Goal: Navigation & Orientation: Find specific page/section

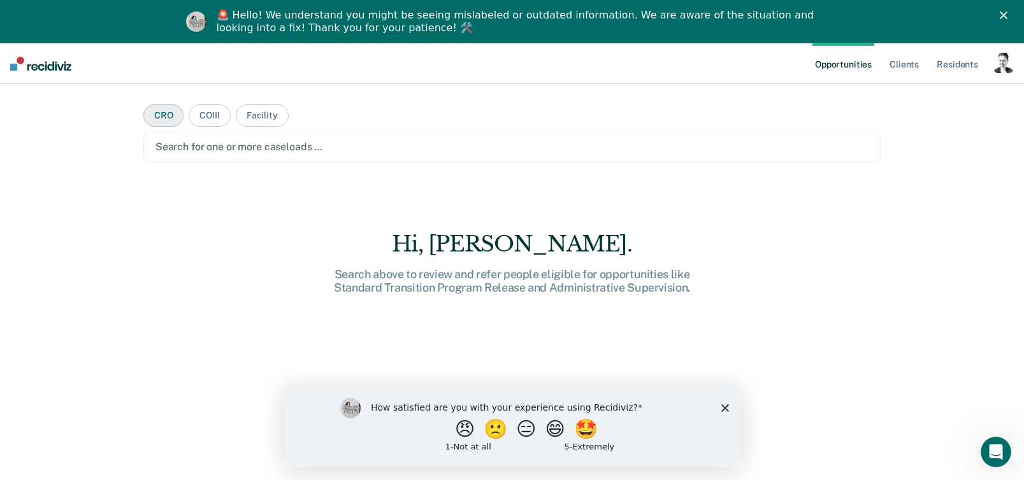
click at [157, 115] on button "CRO" at bounding box center [163, 115] width 41 height 22
click at [265, 115] on button "Facility" at bounding box center [262, 115] width 53 height 22
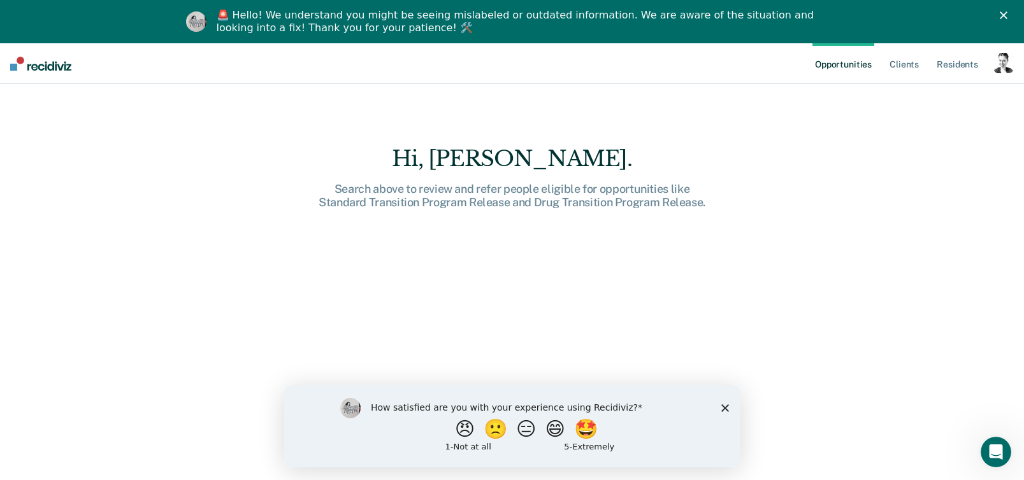
scroll to position [89, 0]
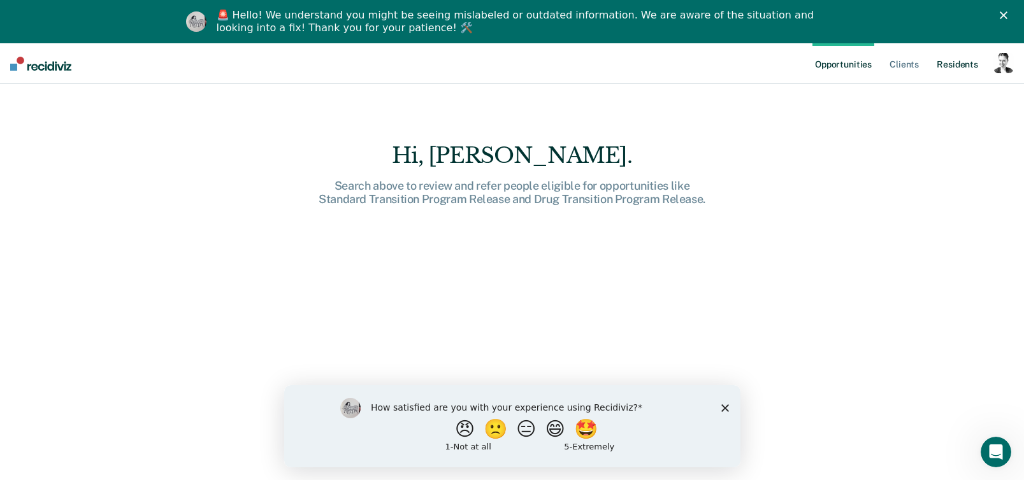
click at [947, 63] on link "Resident s" at bounding box center [957, 63] width 47 height 41
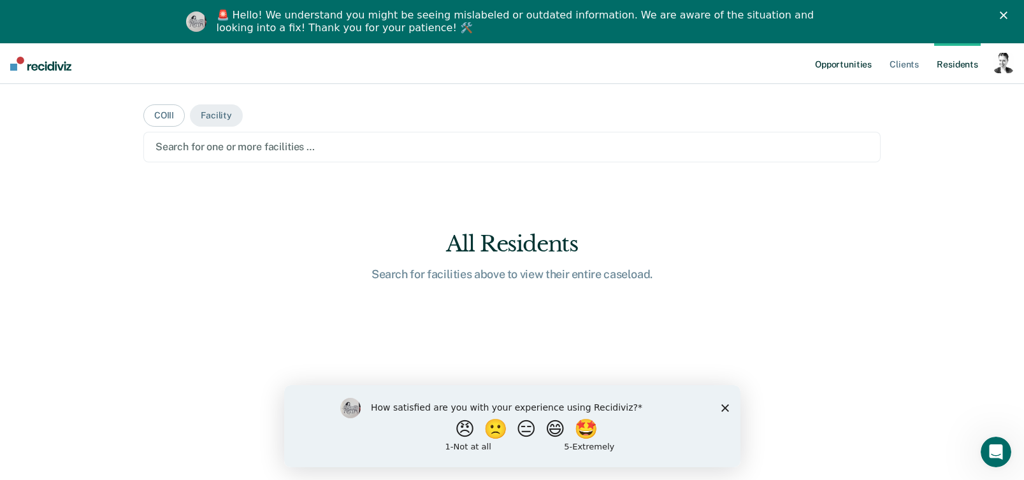
click at [863, 73] on link "Opportunities" at bounding box center [843, 63] width 62 height 41
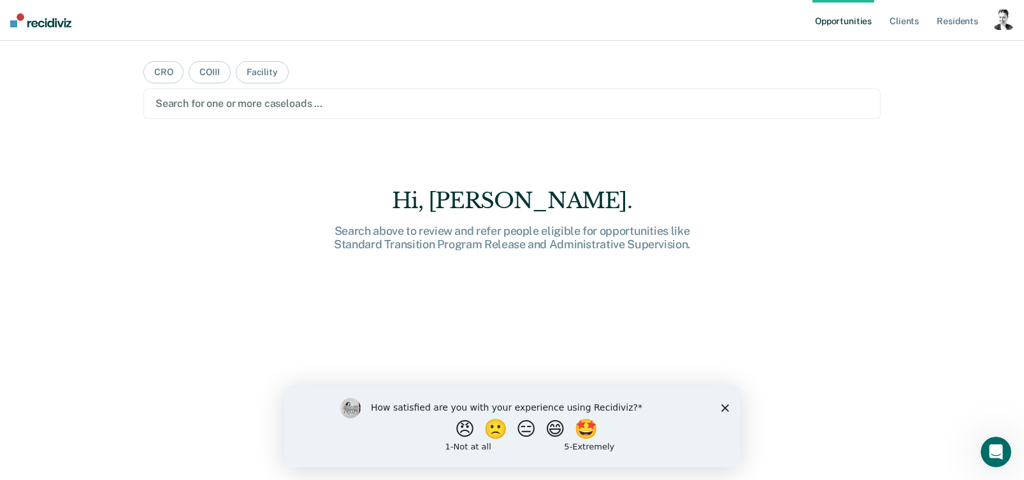
click at [719, 406] on div "How satisfied are you with your experience using Recidiviz? 😠 🙁 😑 😄 🤩 1 - Not a…" at bounding box center [511, 426] width 456 height 82
click at [724, 408] on icon "Close survey" at bounding box center [725, 408] width 8 height 8
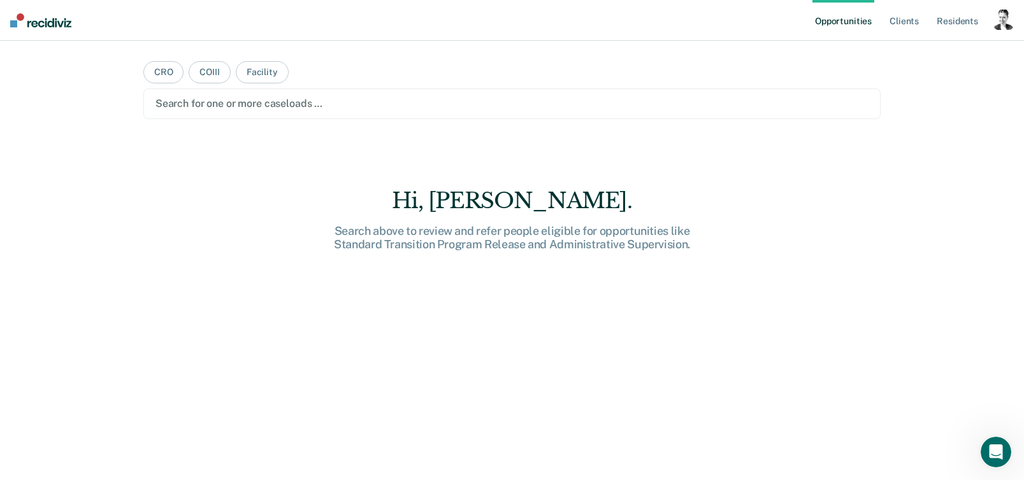
click at [835, 25] on link "Opportunities" at bounding box center [843, 20] width 62 height 41
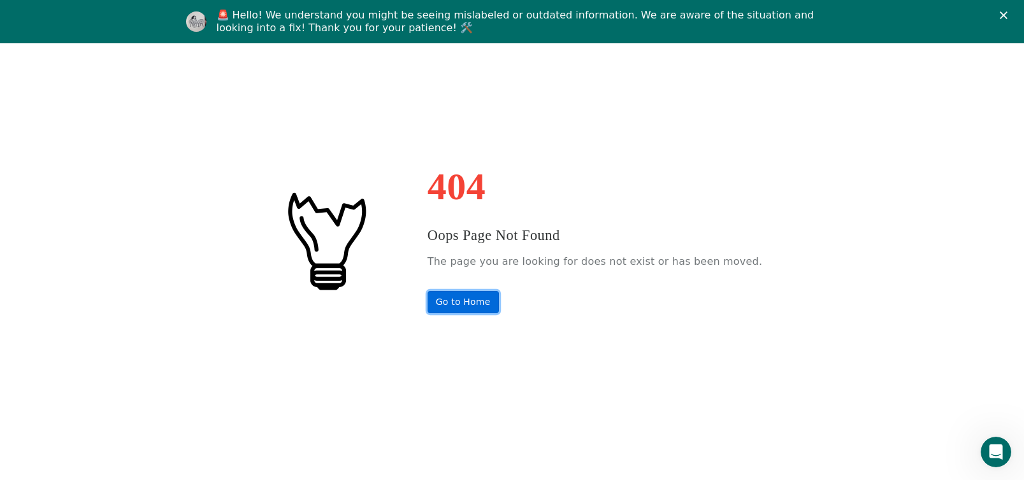
click at [482, 301] on link "Go to Home" at bounding box center [462, 302] width 71 height 22
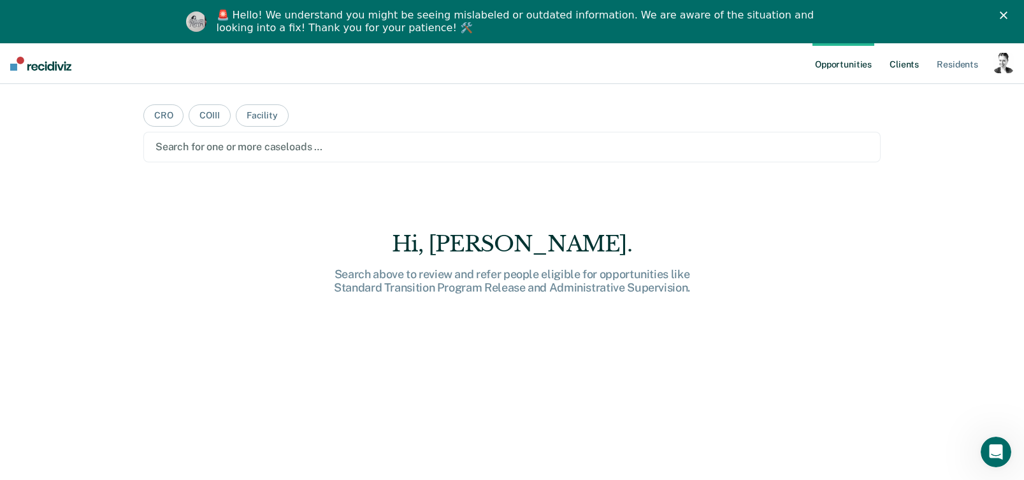
click at [908, 66] on link "Client s" at bounding box center [904, 63] width 34 height 41
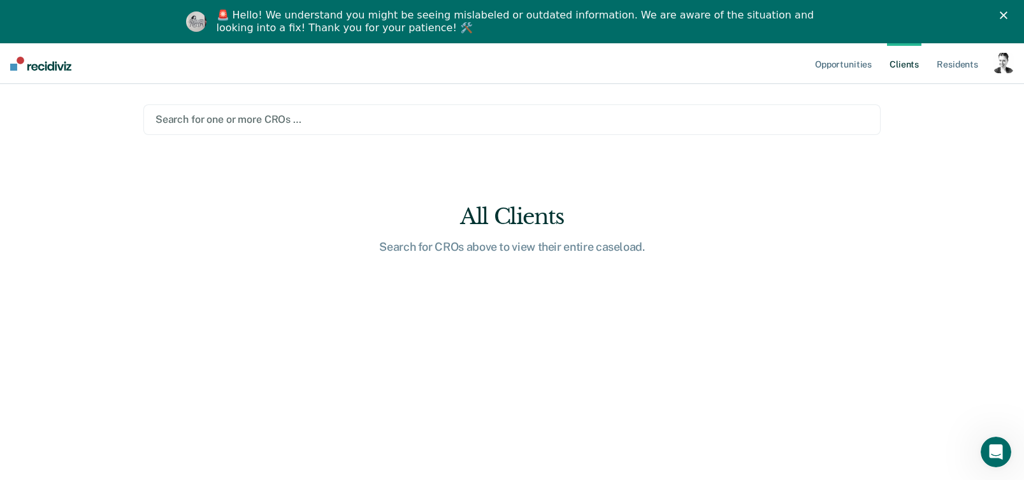
click at [908, 66] on link "Client s" at bounding box center [904, 63] width 34 height 41
click at [950, 63] on link "Resident s" at bounding box center [957, 63] width 47 height 41
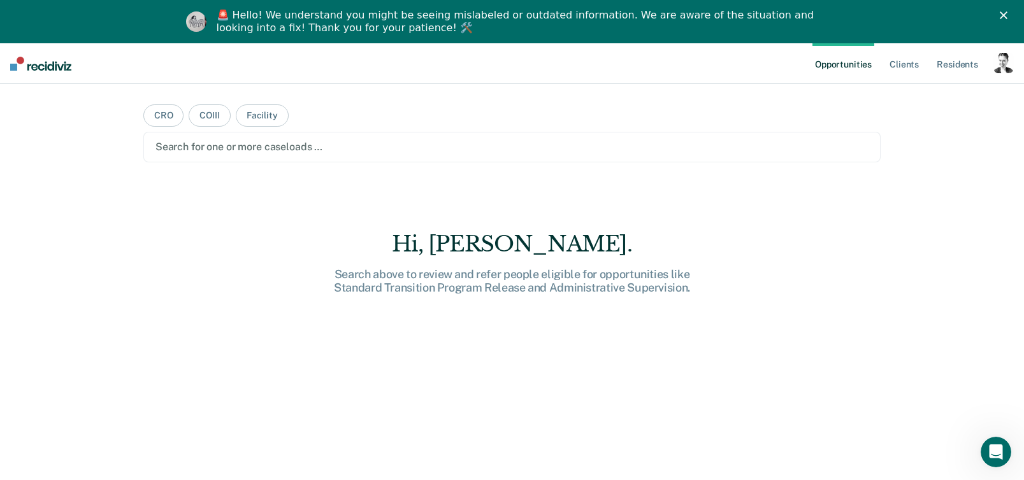
click at [1007, 17] on icon "Close" at bounding box center [1004, 15] width 8 height 8
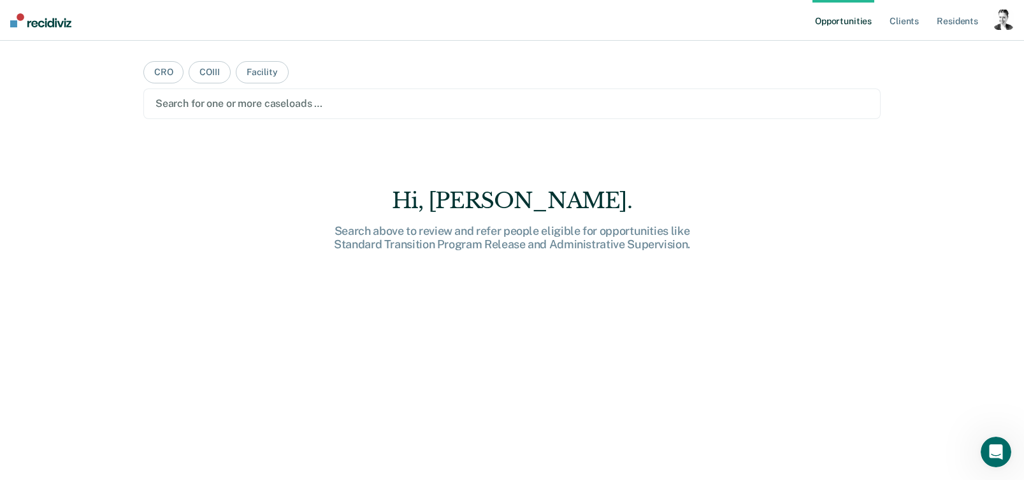
click at [396, 245] on div "Search above to review and refer people eligible for opportunities like Standar…" at bounding box center [512, 237] width 408 height 27
click at [415, 102] on div at bounding box center [511, 103] width 713 height 15
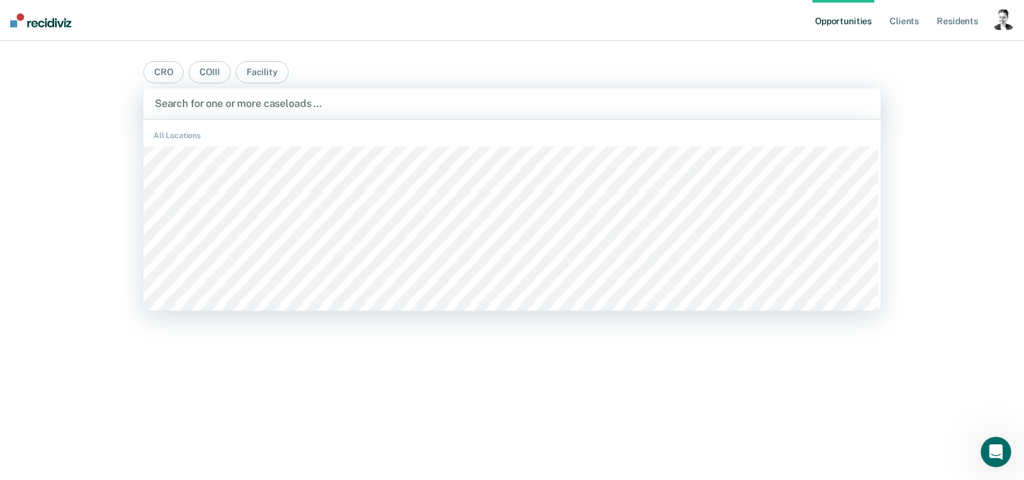
click at [668, 27] on nav "Opportunities Client s Resident s Profile How it works Log Out" at bounding box center [512, 20] width 1024 height 41
